Goal: Task Accomplishment & Management: Use online tool/utility

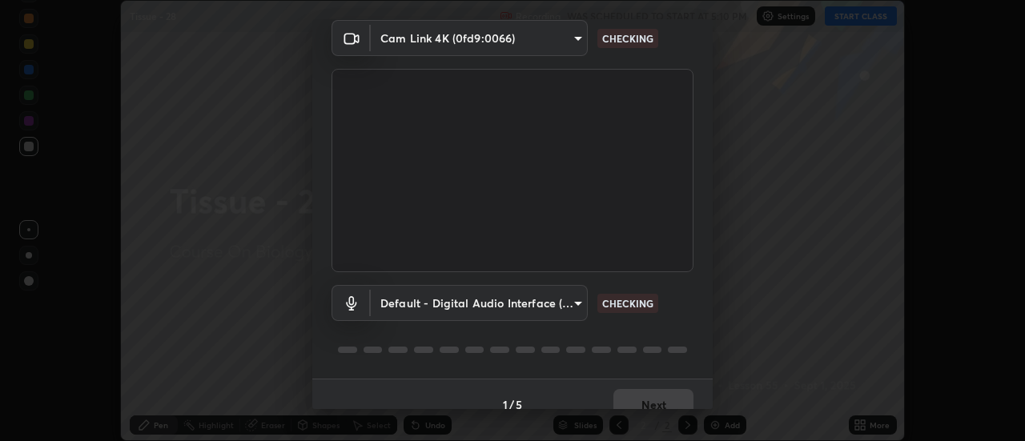
scroll to position [84, 0]
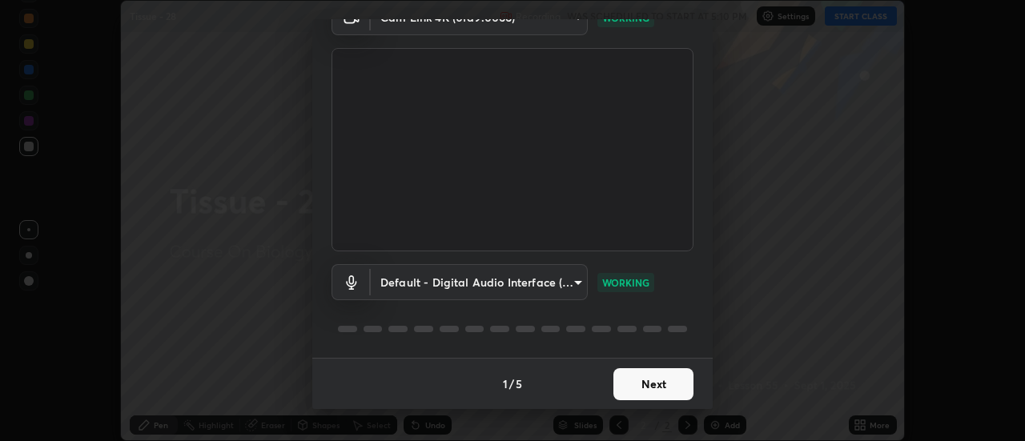
click at [660, 383] on button "Next" at bounding box center [653, 384] width 80 height 32
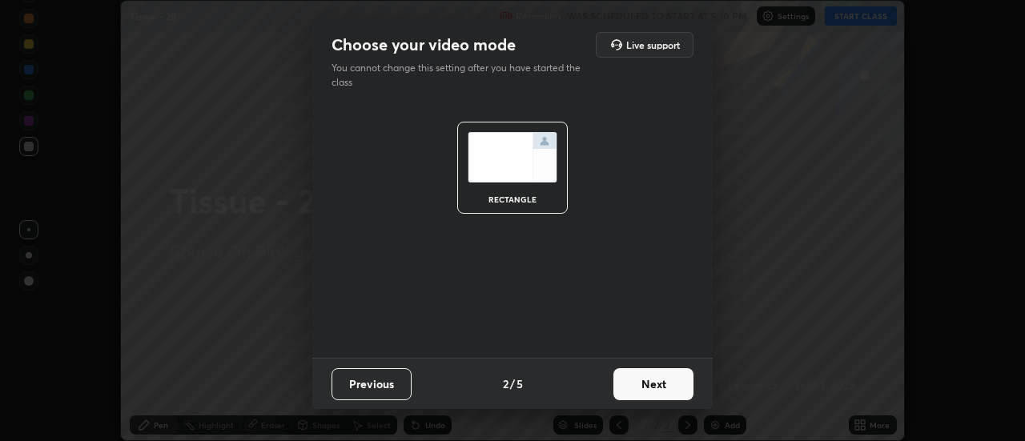
scroll to position [0, 0]
click at [658, 384] on button "Next" at bounding box center [653, 384] width 80 height 32
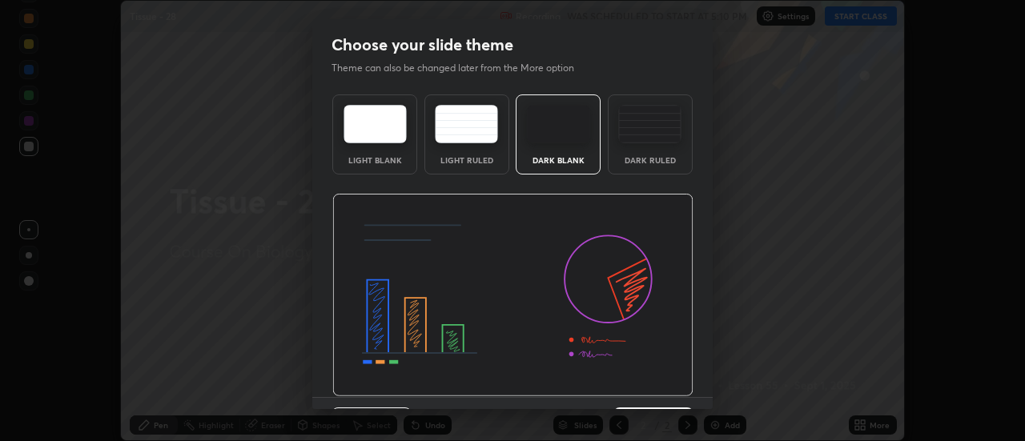
scroll to position [39, 0]
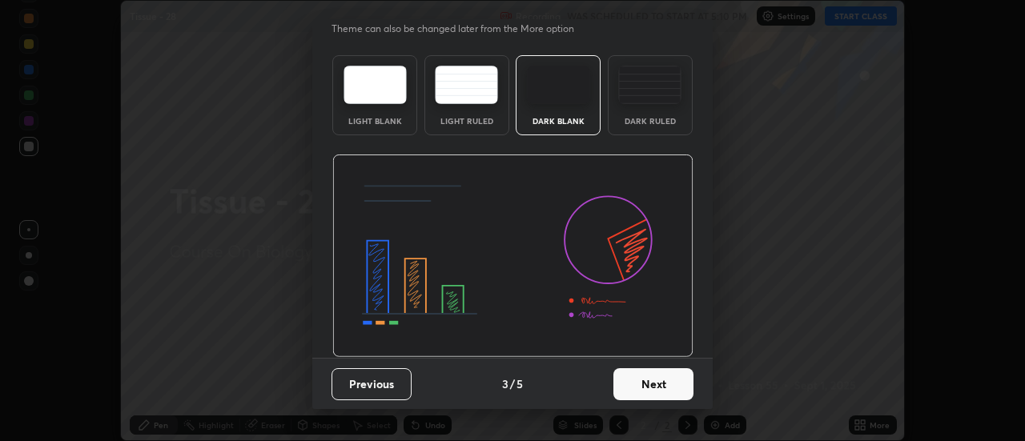
click at [645, 384] on button "Next" at bounding box center [653, 384] width 80 height 32
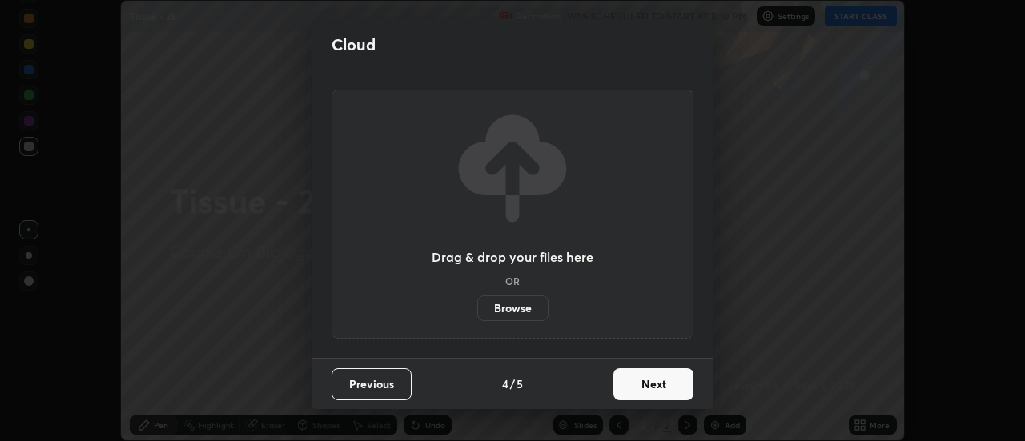
click at [525, 308] on label "Browse" at bounding box center [512, 309] width 71 height 26
click at [477, 308] on input "Browse" at bounding box center [477, 309] width 0 height 26
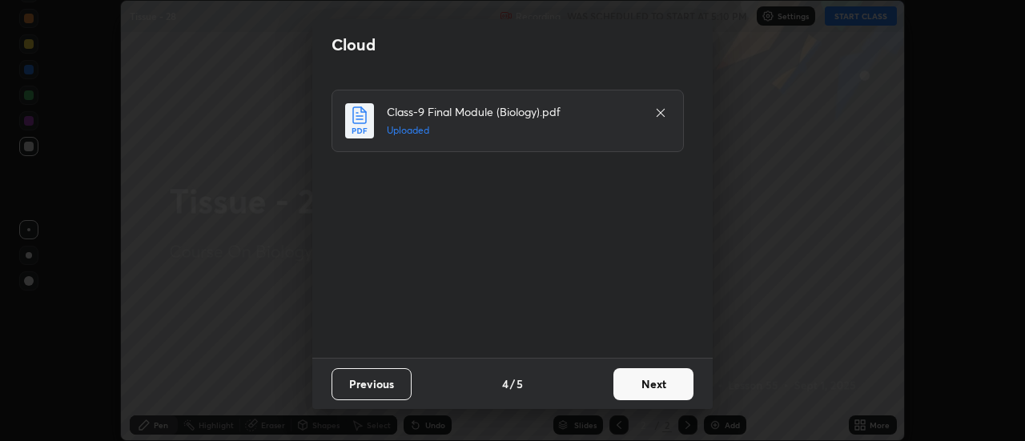
click at [634, 377] on button "Next" at bounding box center [653, 384] width 80 height 32
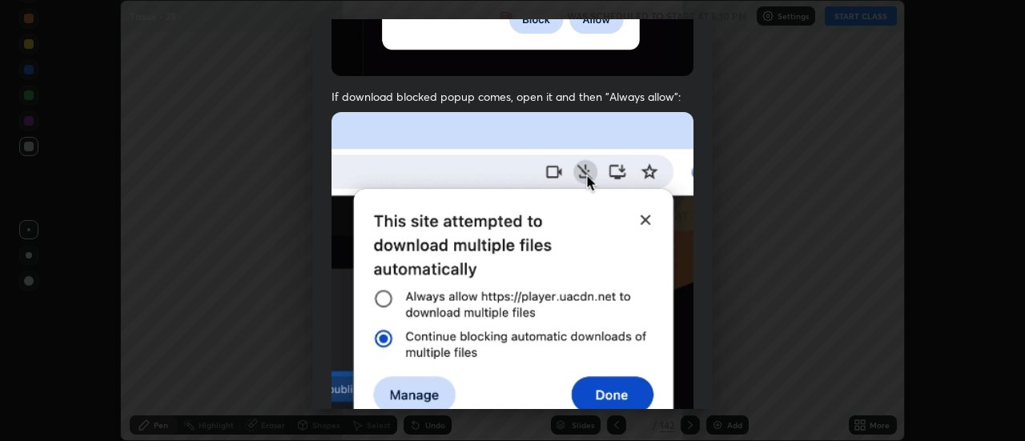
scroll to position [411, 0]
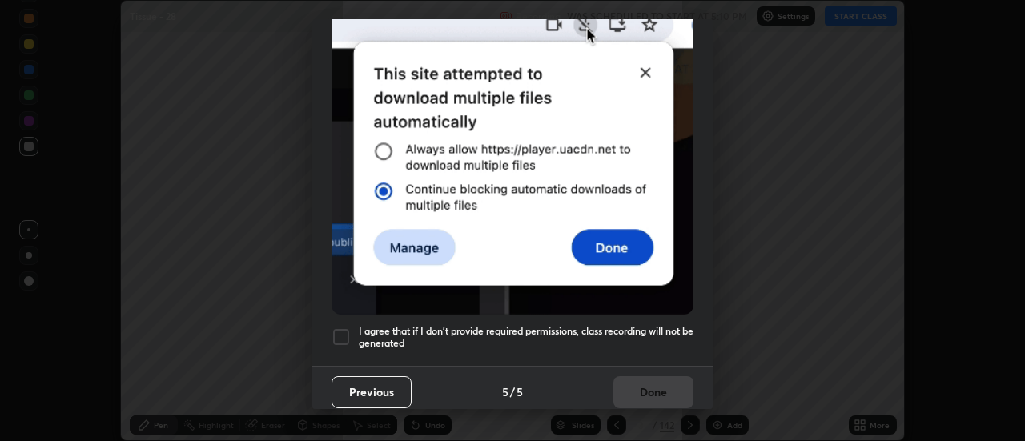
click at [336, 328] on div at bounding box center [341, 337] width 19 height 19
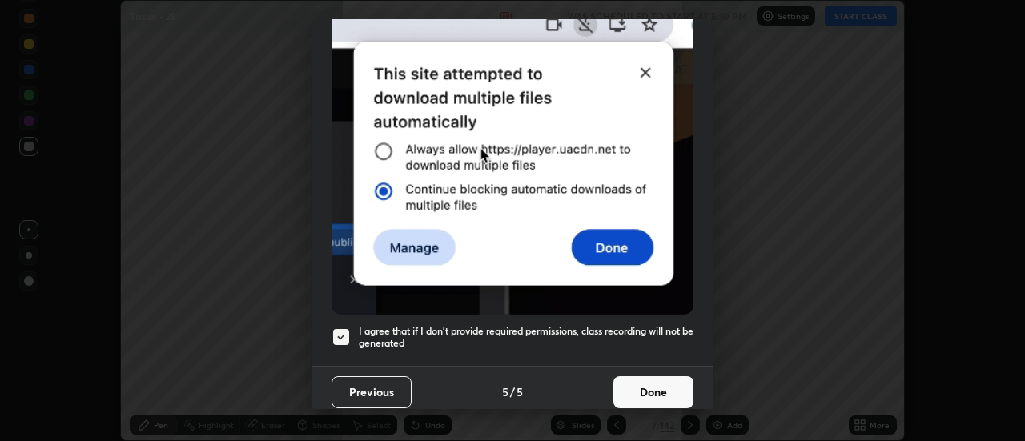
click at [642, 380] on button "Done" at bounding box center [653, 392] width 80 height 32
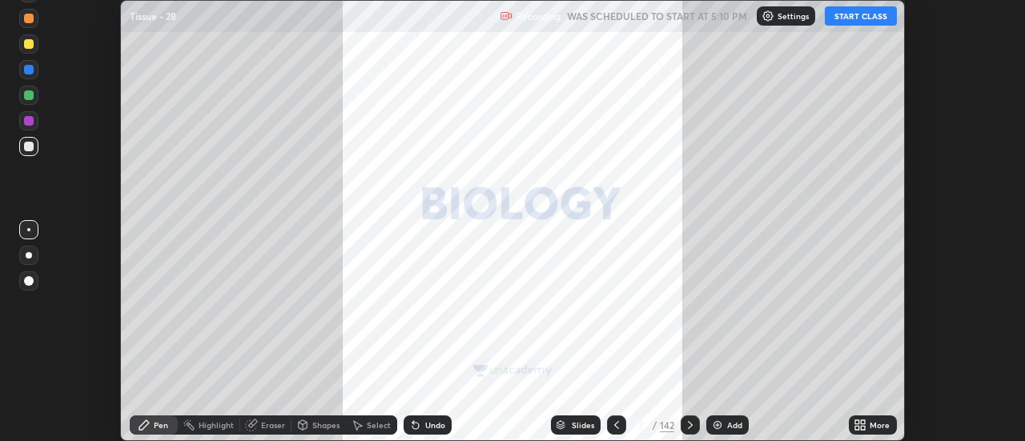
click at [862, 16] on button "START CLASS" at bounding box center [861, 15] width 72 height 19
click at [560, 424] on icon at bounding box center [561, 423] width 8 height 4
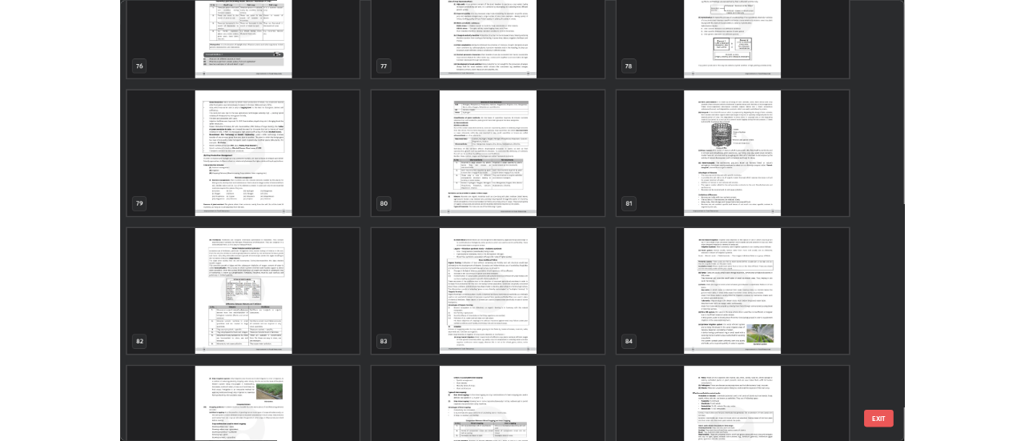
scroll to position [4580, 0]
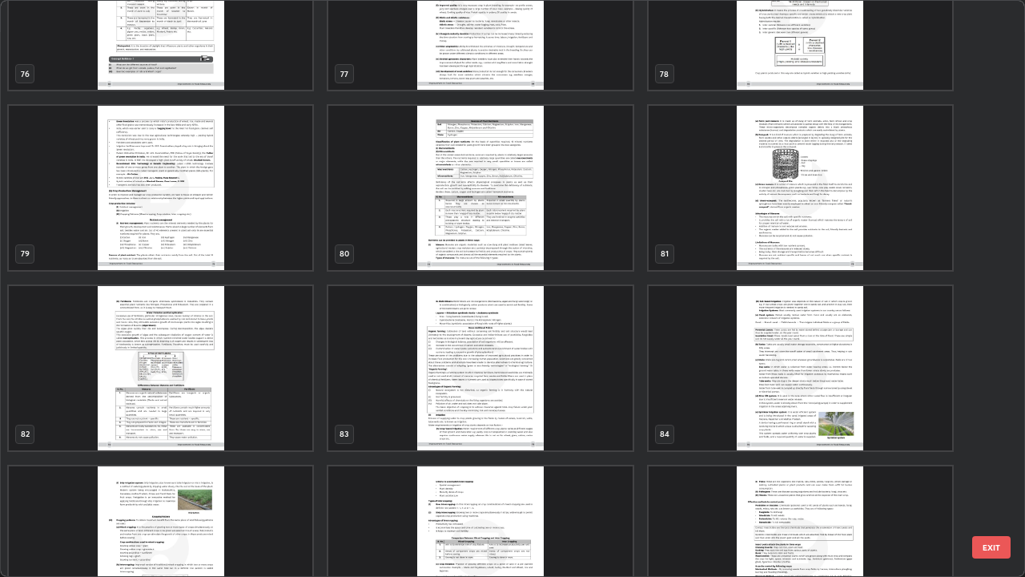
click at [505, 424] on img "grid" at bounding box center [480, 368] width 304 height 164
click at [503, 422] on img "grid" at bounding box center [480, 368] width 304 height 164
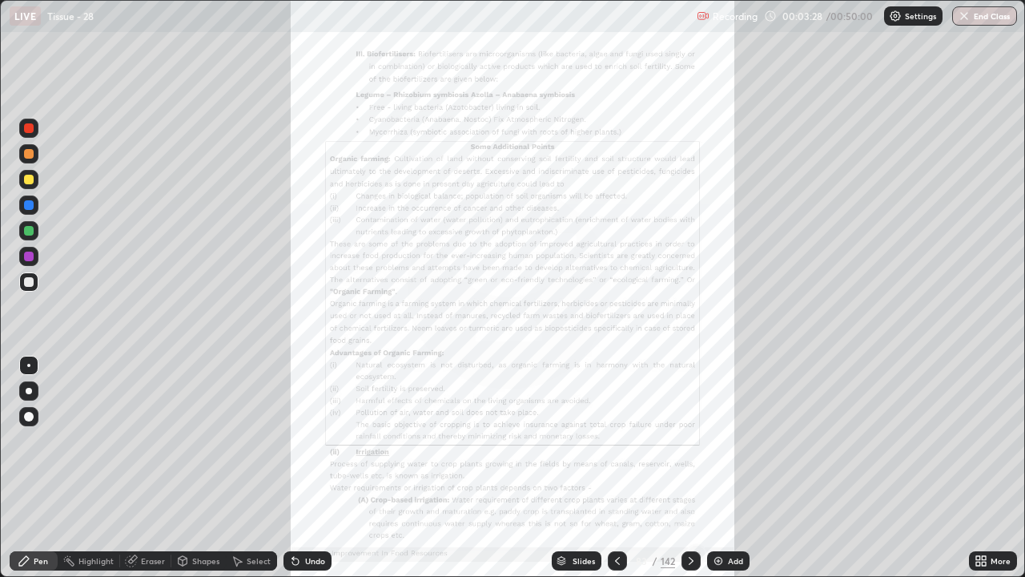
click at [29, 203] on div at bounding box center [29, 205] width 10 height 10
click at [690, 440] on icon at bounding box center [691, 560] width 13 height 13
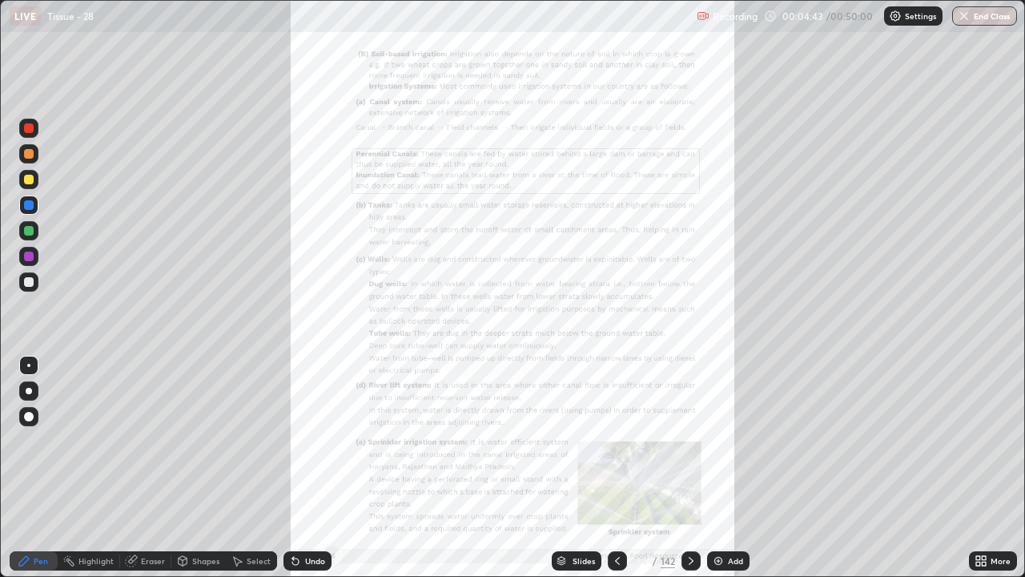
click at [616, 440] on icon at bounding box center [617, 561] width 5 height 8
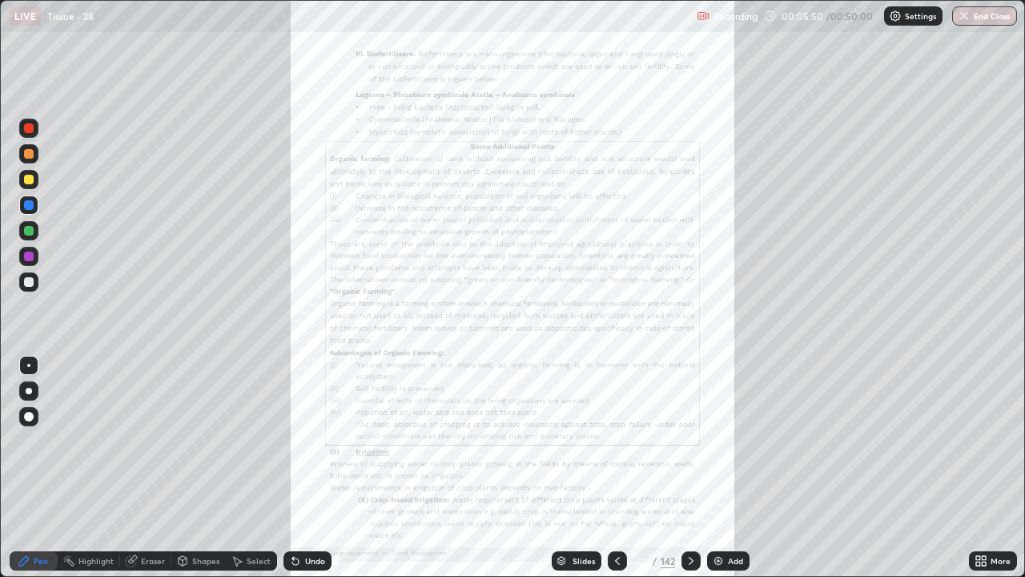
click at [682, 440] on div at bounding box center [691, 560] width 19 height 19
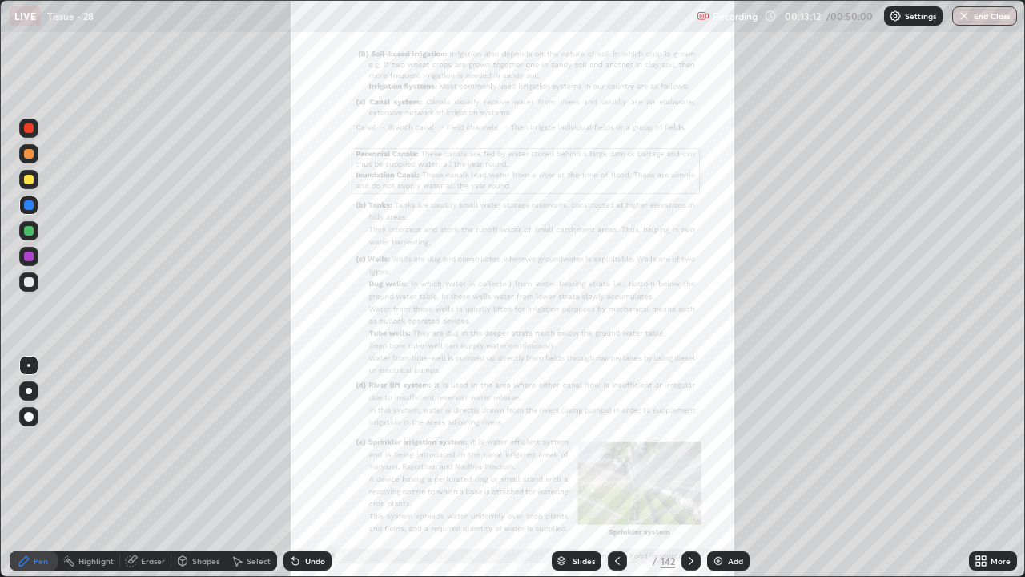
click at [788, 440] on div "Slides 84 / 142 Add" at bounding box center [651, 561] width 638 height 32
click at [690, 440] on icon at bounding box center [691, 560] width 13 height 13
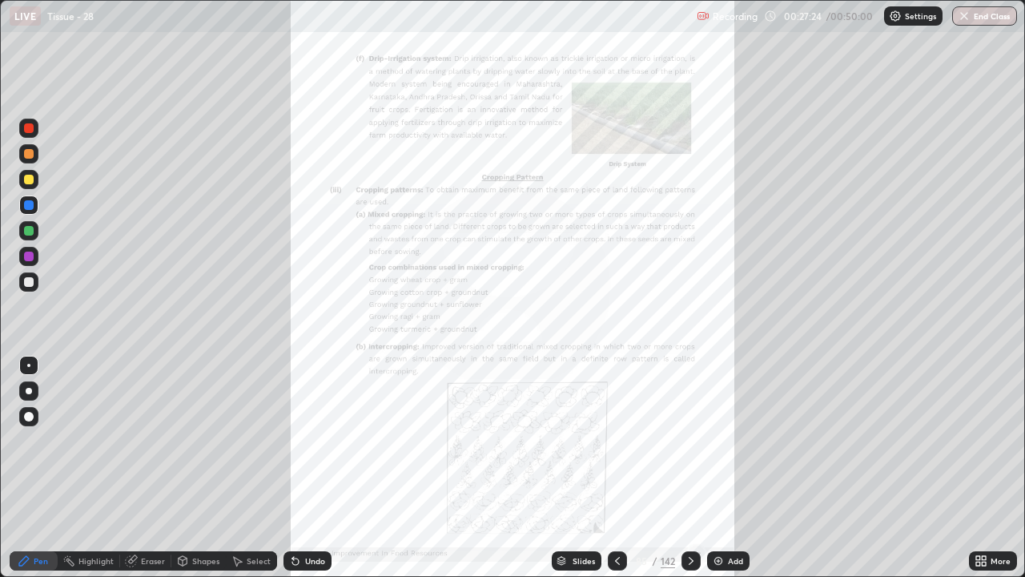
click at [690, 440] on icon at bounding box center [691, 560] width 13 height 13
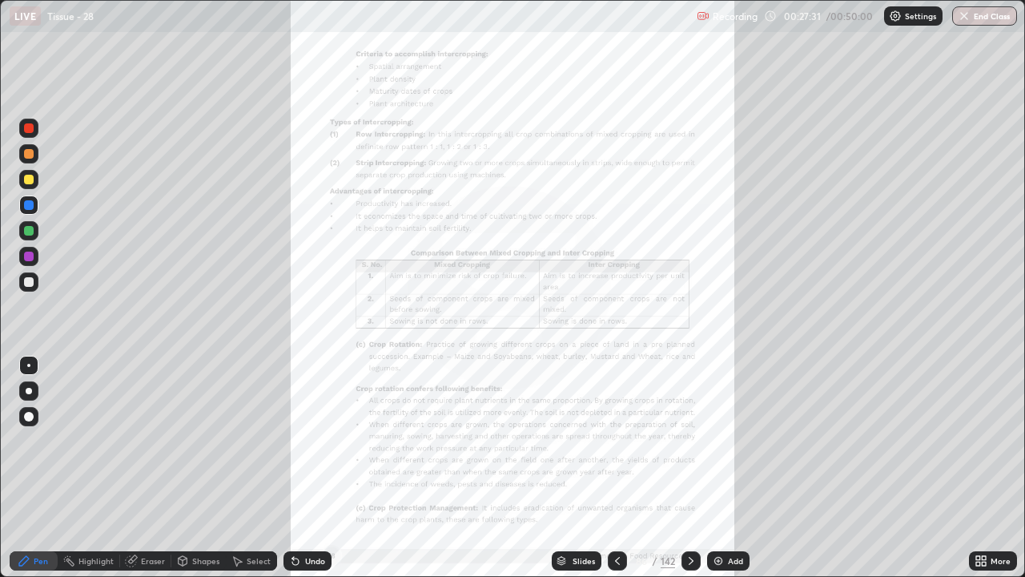
click at [615, 440] on icon at bounding box center [617, 561] width 5 height 8
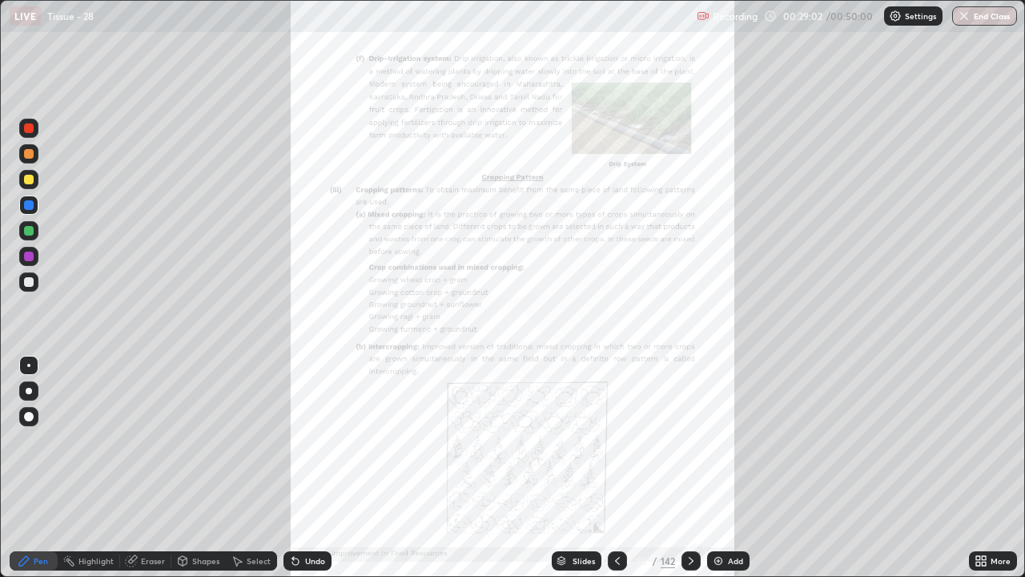
click at [690, 440] on icon at bounding box center [691, 560] width 13 height 13
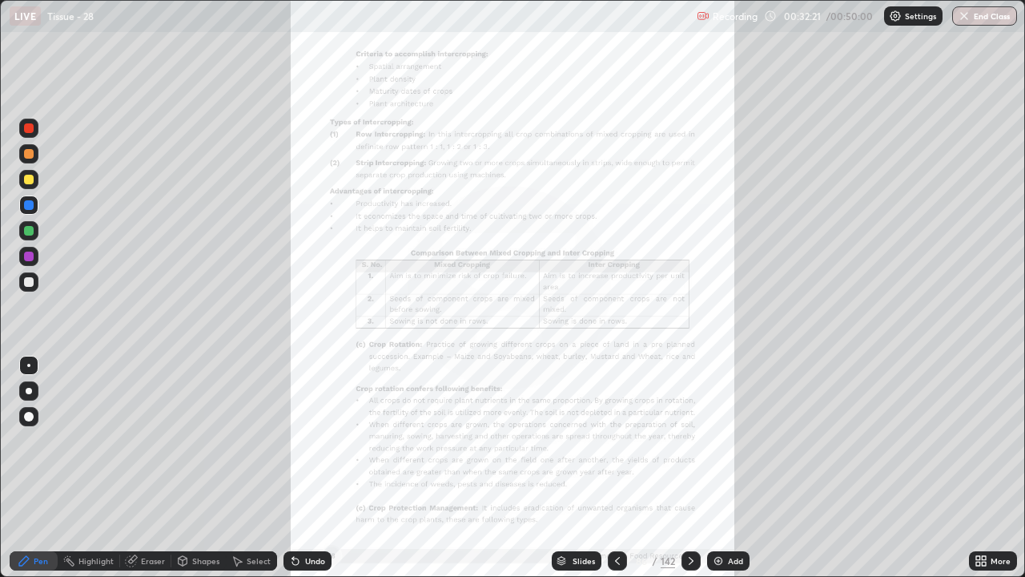
click at [682, 440] on div at bounding box center [691, 560] width 19 height 19
click at [688, 440] on icon at bounding box center [691, 560] width 13 height 13
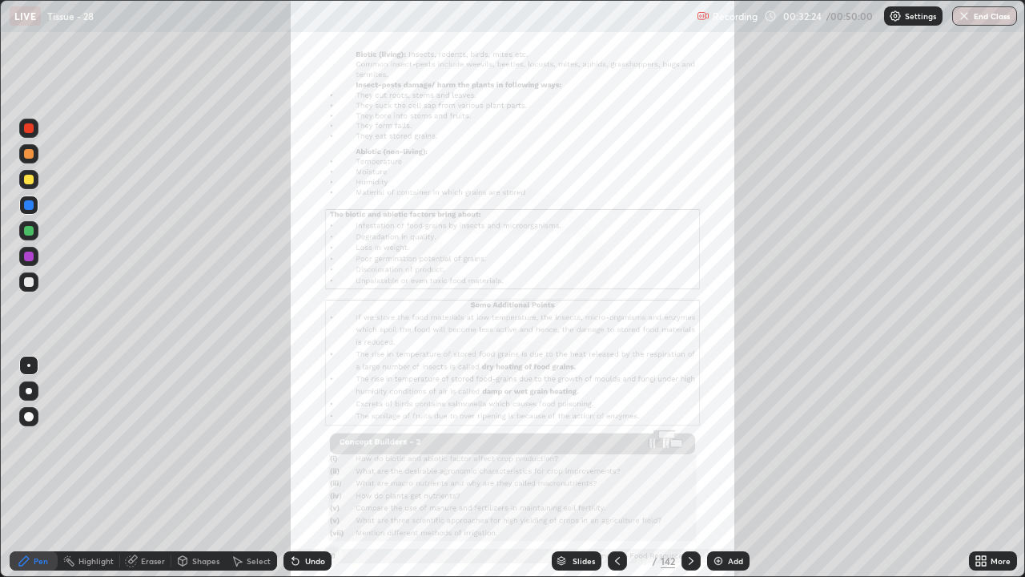
click at [689, 440] on icon at bounding box center [691, 560] width 13 height 13
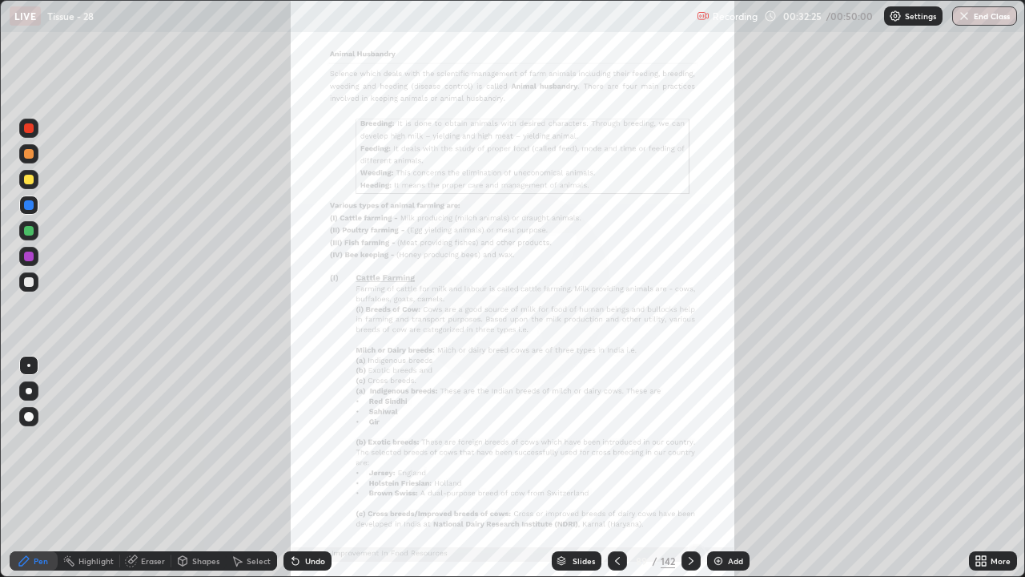
click at [616, 440] on icon at bounding box center [617, 561] width 5 height 8
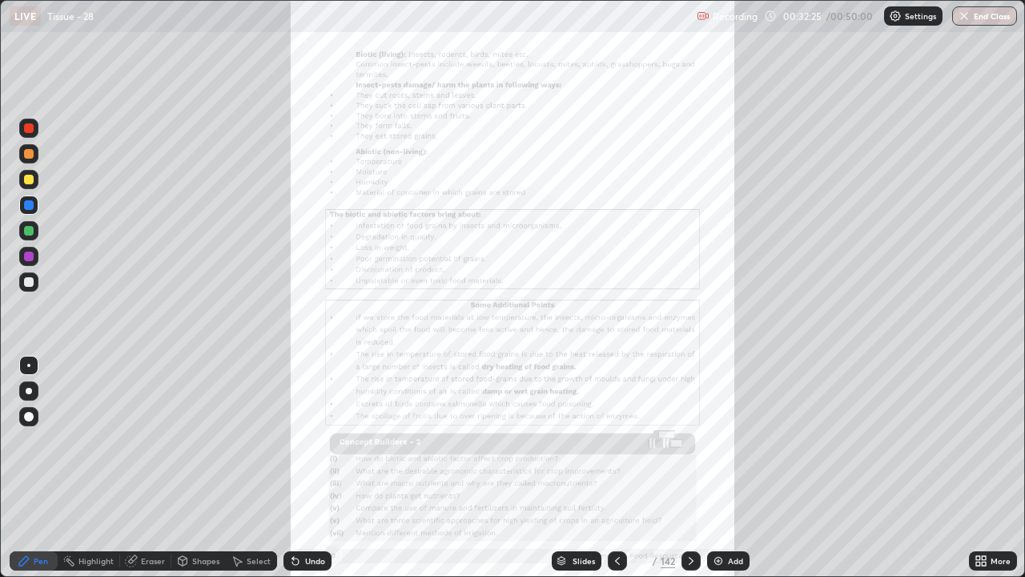
click at [615, 440] on icon at bounding box center [617, 560] width 13 height 13
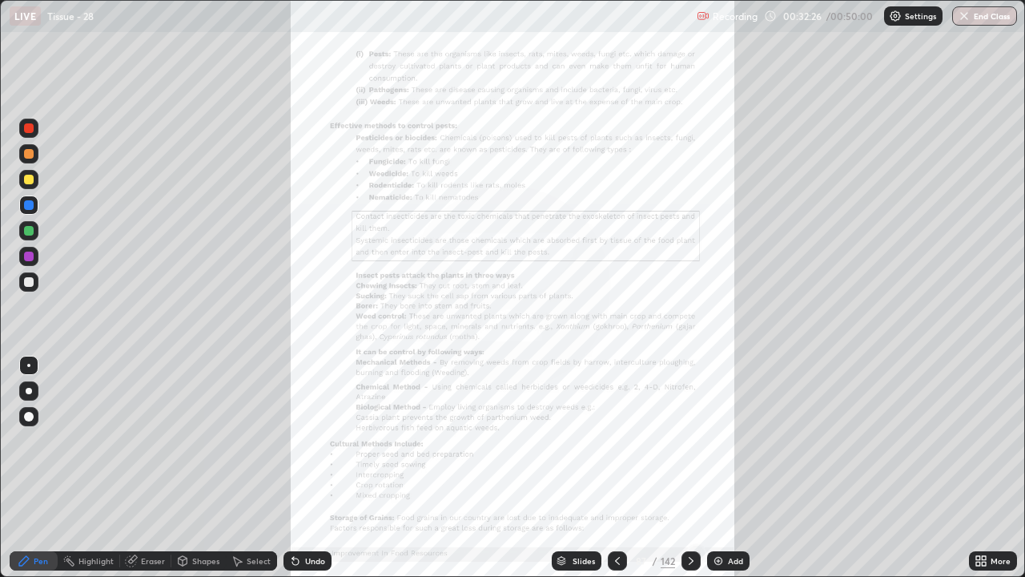
click at [615, 440] on icon at bounding box center [617, 560] width 13 height 13
click at [616, 440] on icon at bounding box center [617, 560] width 13 height 13
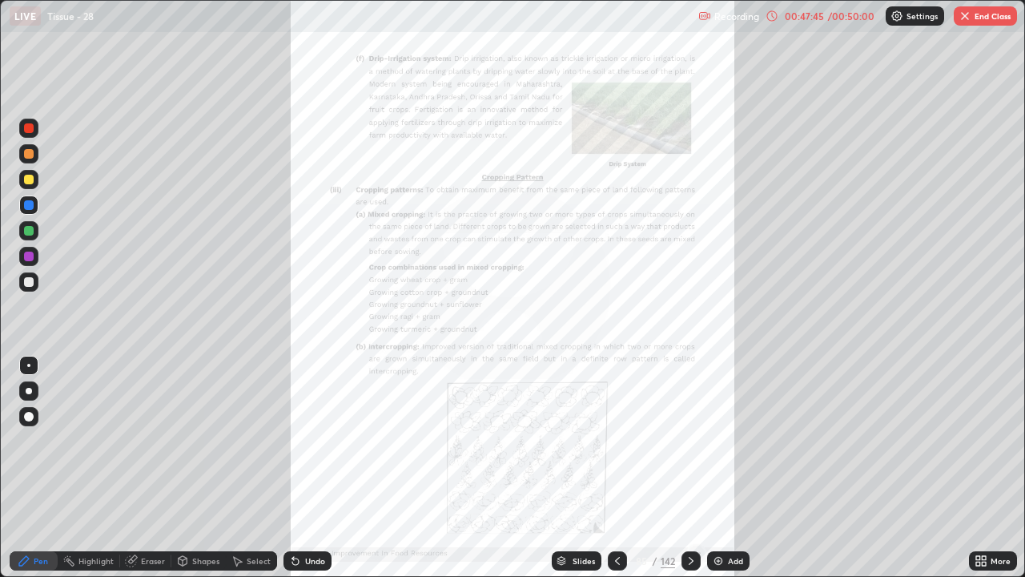
click at [983, 19] on button "End Class" at bounding box center [985, 15] width 63 height 19
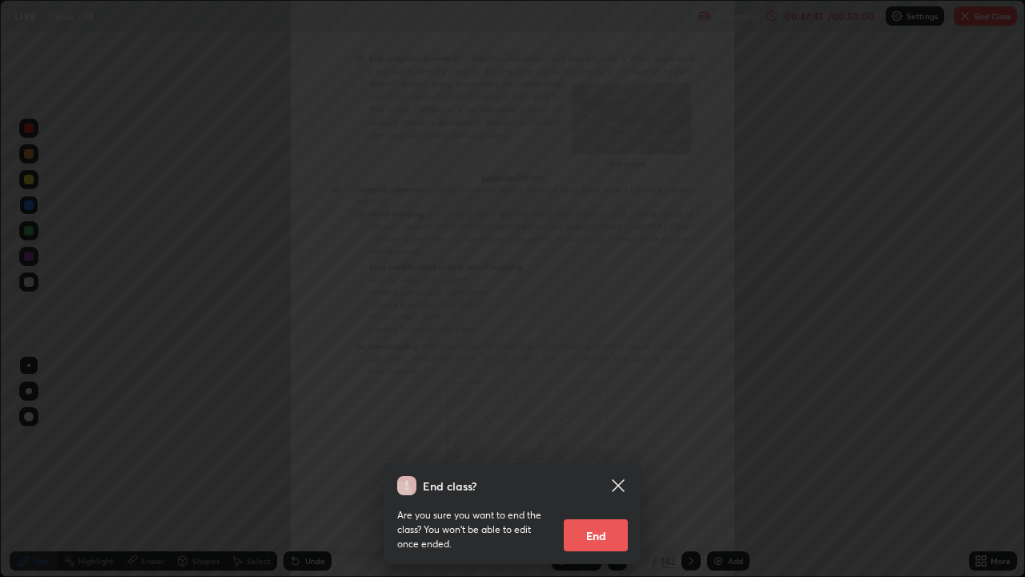
click at [593, 440] on button "End" at bounding box center [596, 535] width 64 height 32
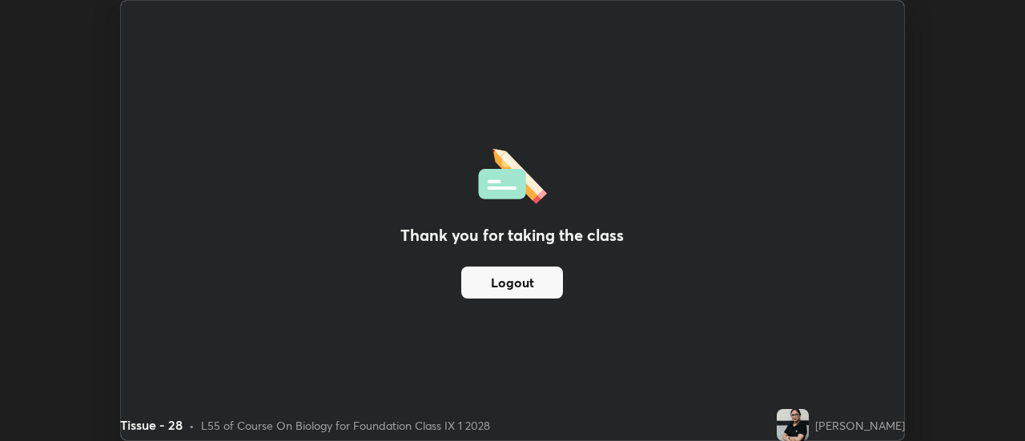
scroll to position [79647, 79063]
